Goal: Task Accomplishment & Management: Use online tool/utility

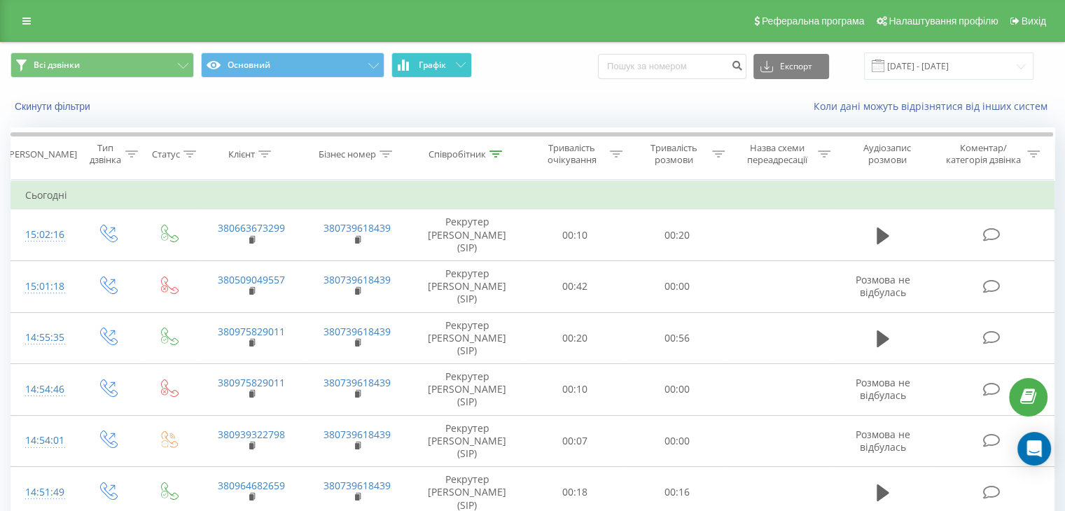
drag, startPoint x: 0, startPoint y: 0, endPoint x: 439, endPoint y: 65, distance: 443.8
click at [439, 65] on span "Графік" at bounding box center [432, 65] width 27 height 10
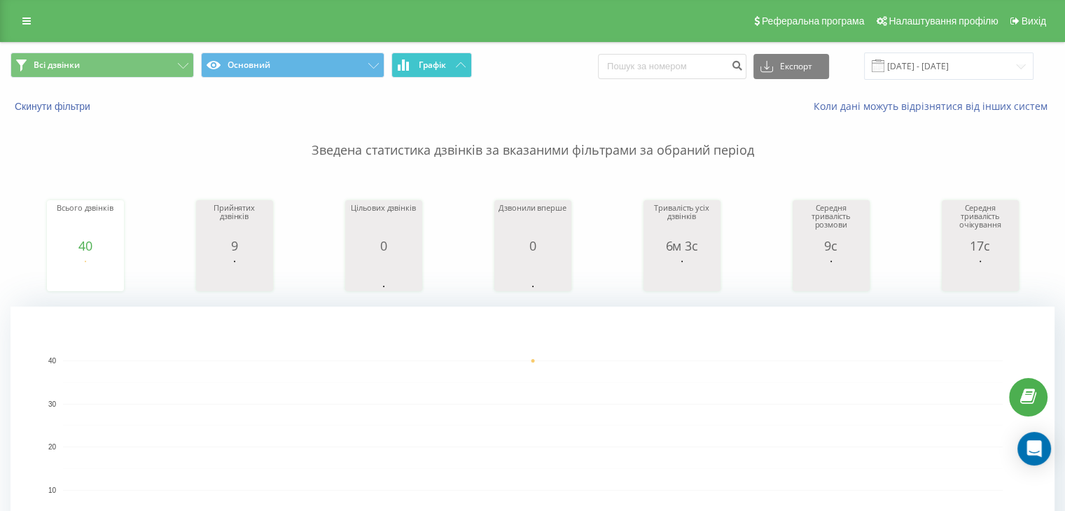
click at [439, 65] on span "Графік" at bounding box center [432, 65] width 27 height 10
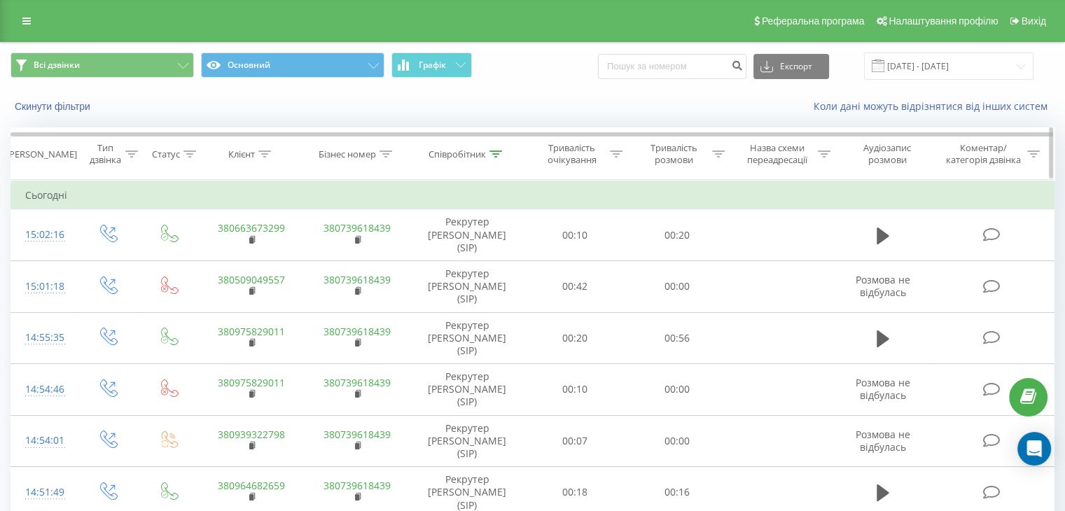
click at [491, 152] on icon at bounding box center [495, 154] width 13 height 7
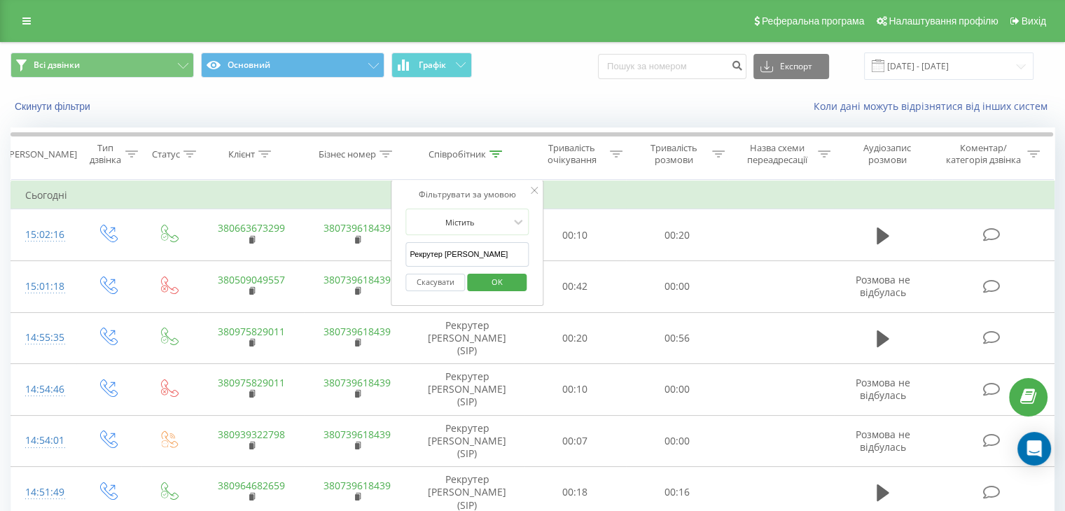
click at [445, 251] on input "Рекрутер [PERSON_NAME]" at bounding box center [466, 254] width 123 height 25
click at [509, 279] on span "OK" at bounding box center [497, 282] width 39 height 22
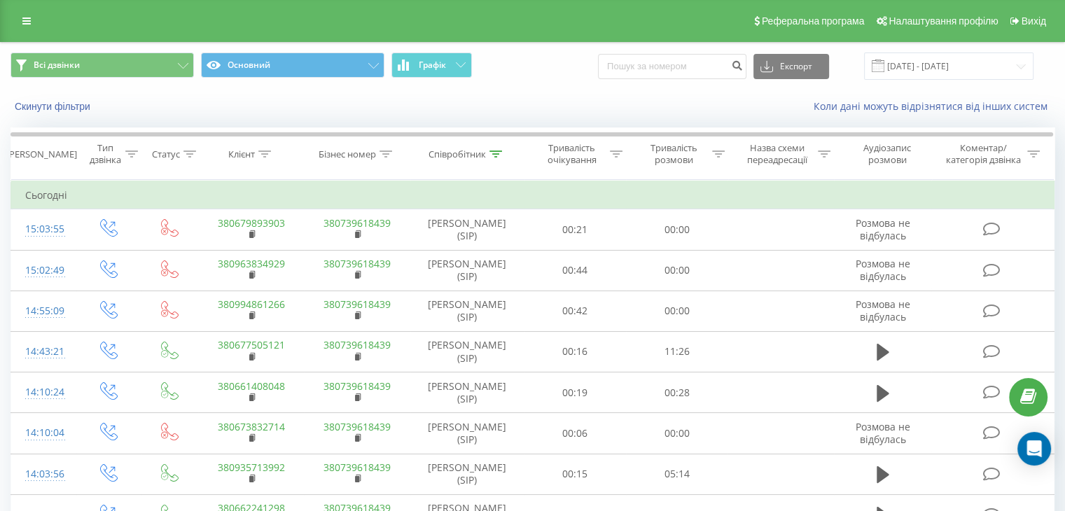
click at [429, 79] on span "Всі дзвінки Основний Графік" at bounding box center [267, 66] width 512 height 27
click at [429, 61] on span "Графік" at bounding box center [432, 65] width 27 height 10
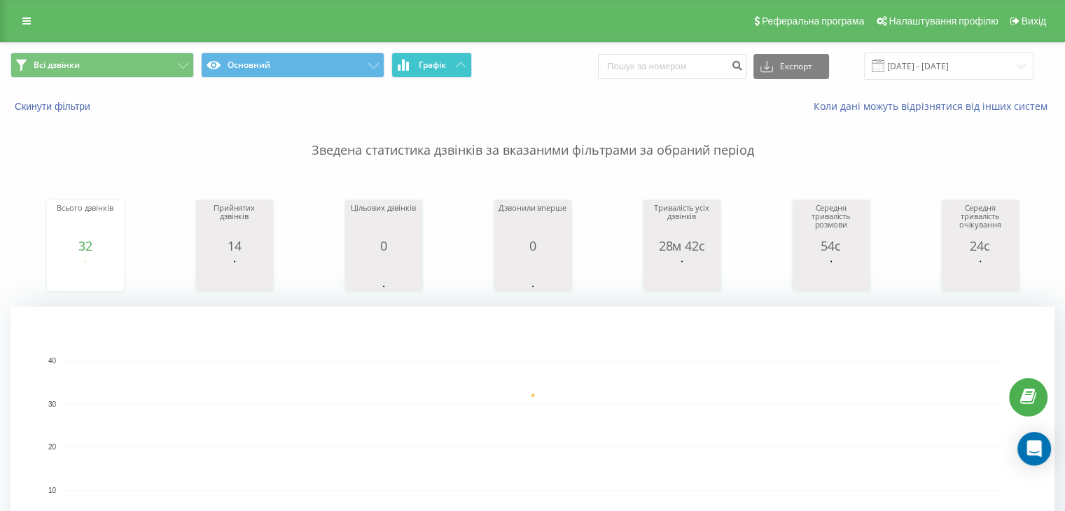
click at [429, 61] on span "Графік" at bounding box center [432, 65] width 27 height 10
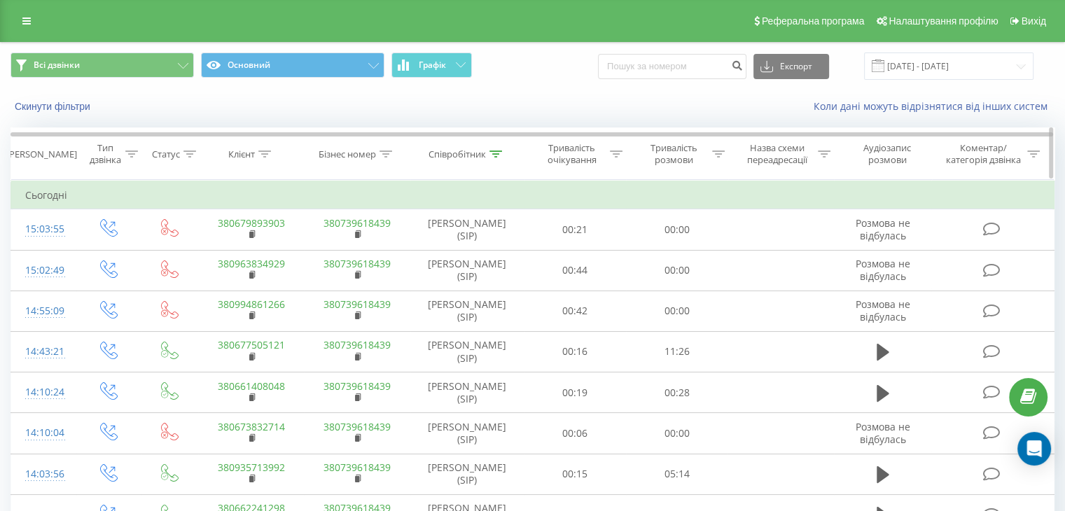
click at [499, 152] on icon at bounding box center [495, 154] width 13 height 7
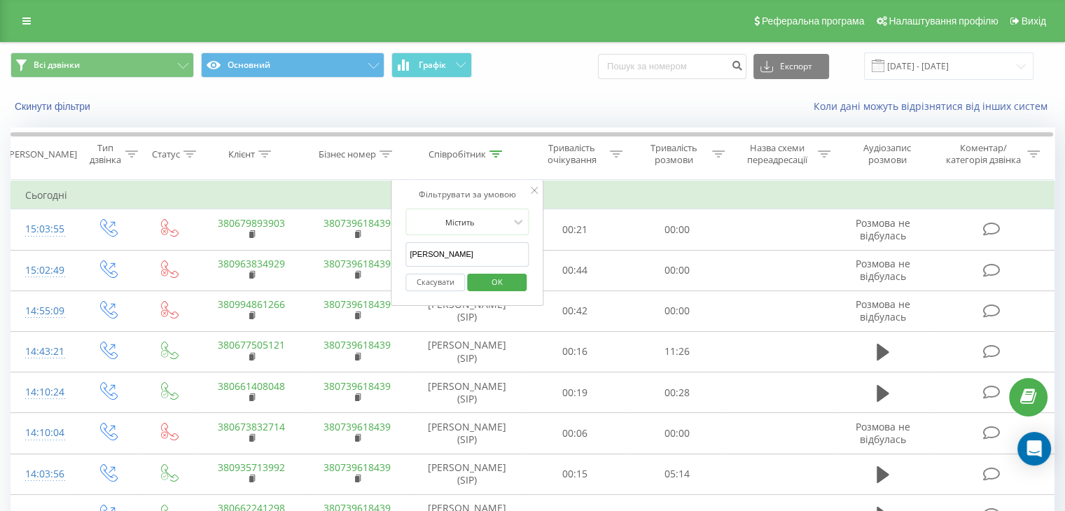
click at [454, 249] on input "[PERSON_NAME]" at bounding box center [466, 254] width 123 height 25
type input "Рекрутер [PERSON_NAME]"
click at [495, 282] on span "OK" at bounding box center [497, 282] width 39 height 22
